Goal: Information Seeking & Learning: Learn about a topic

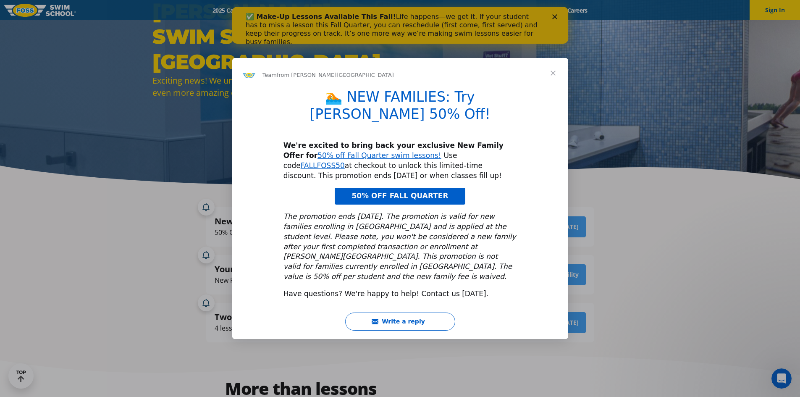
click at [425, 188] on link "50% OFF FALL QUARTER" at bounding box center [399, 196] width 130 height 17
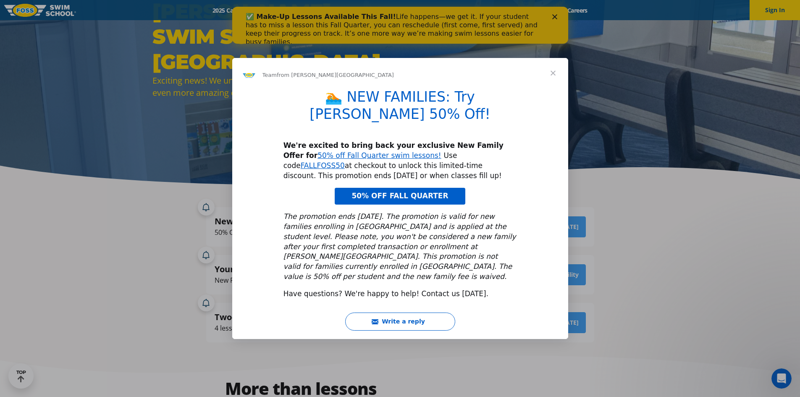
click at [554, 85] on span "Close" at bounding box center [553, 73] width 30 height 30
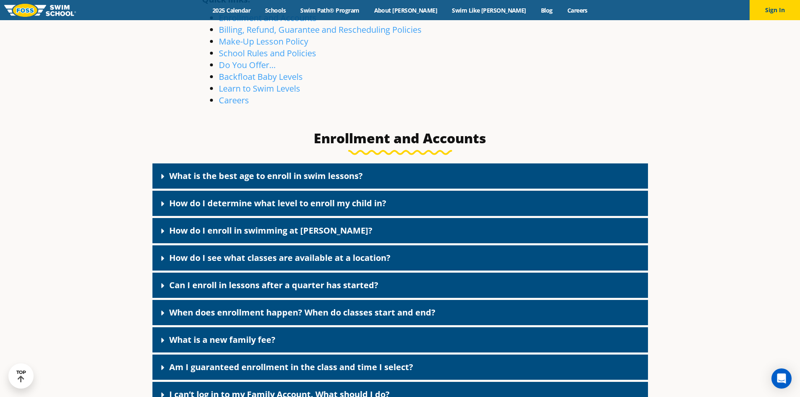
scroll to position [294, 0]
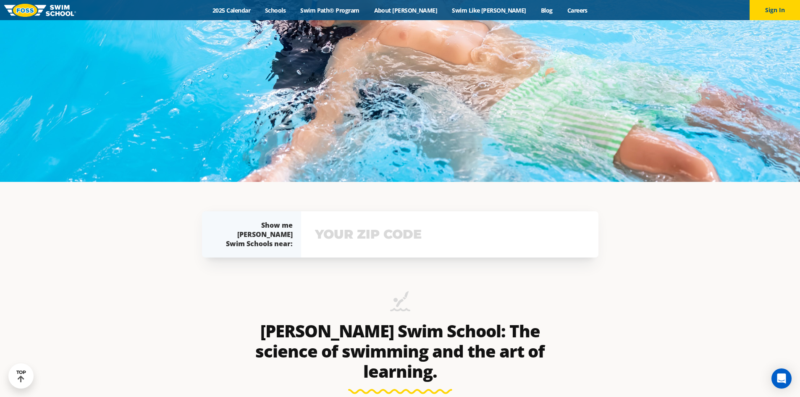
scroll to position [252, 0]
